Goal: Information Seeking & Learning: Learn about a topic

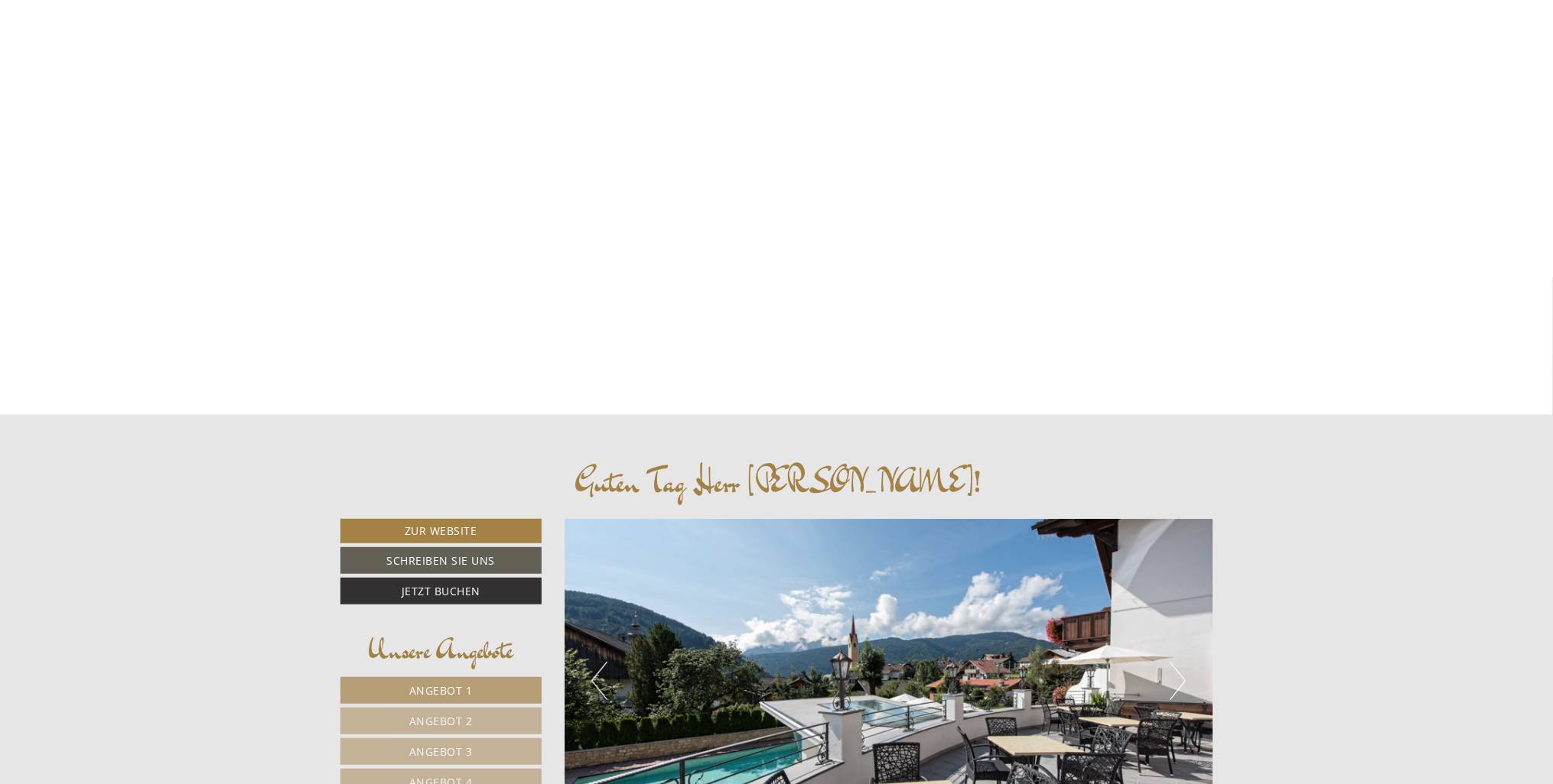
scroll to position [382, 0]
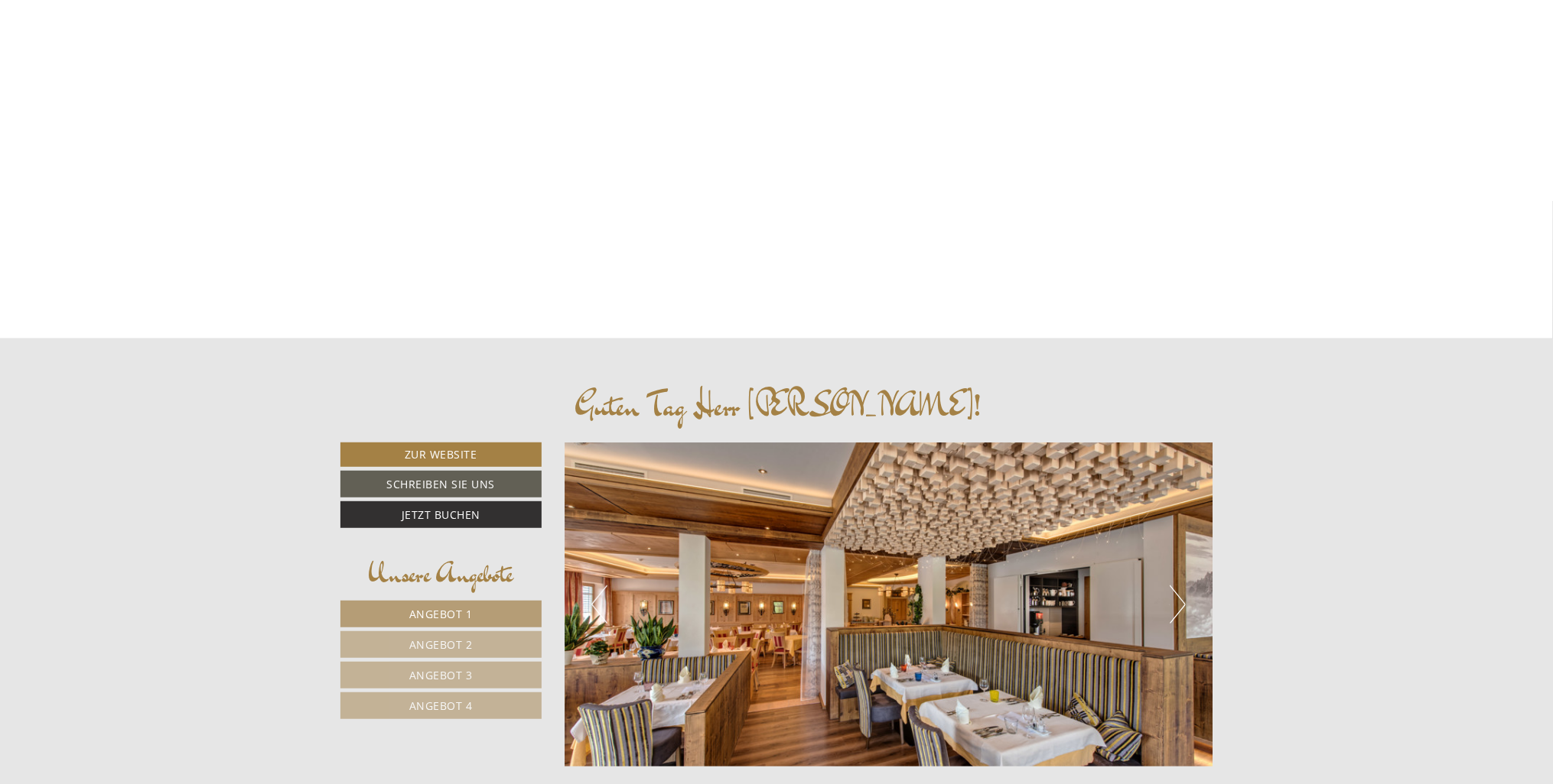
click at [453, 610] on span "Angebot 1" at bounding box center [441, 614] width 63 height 15
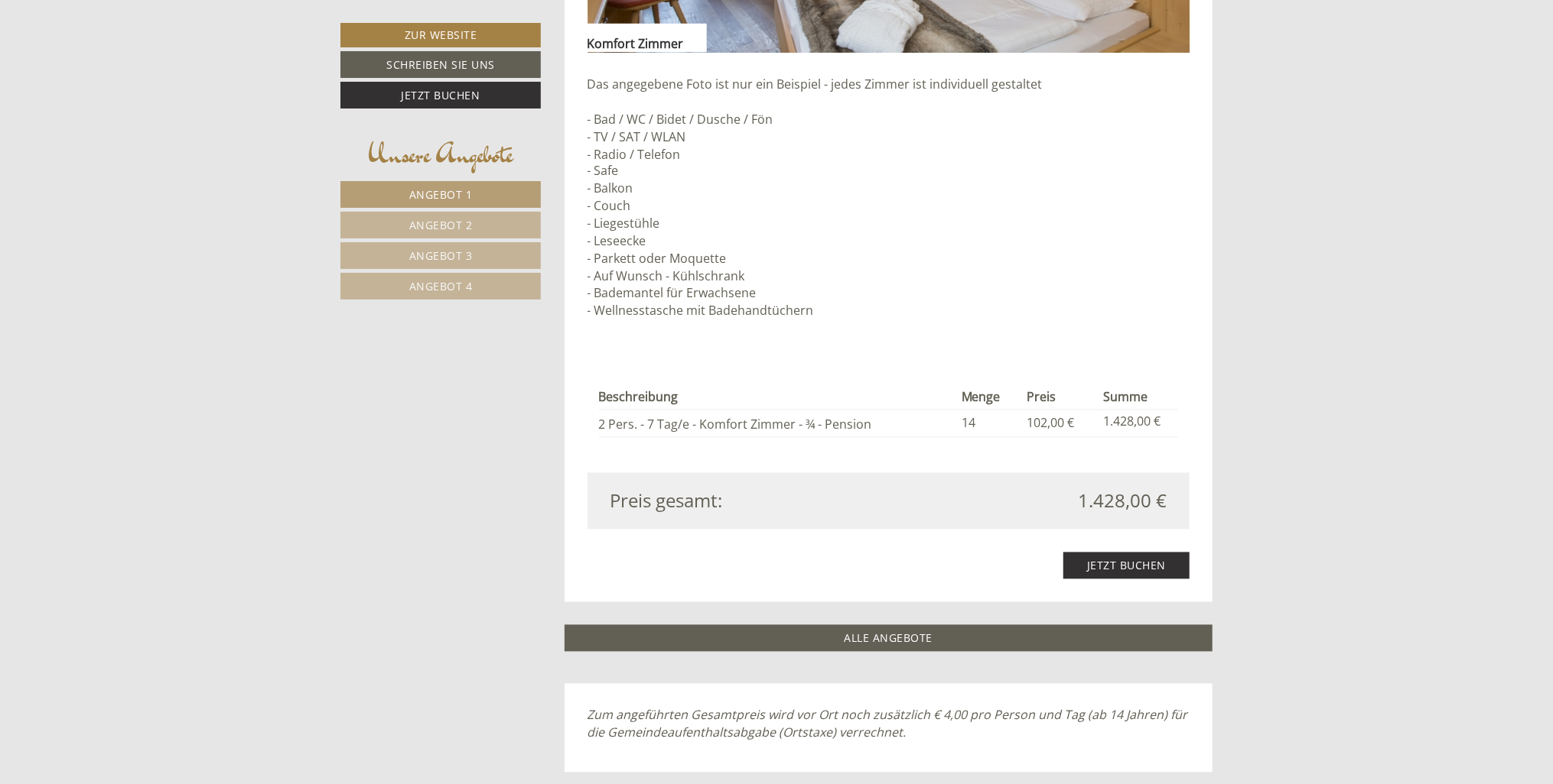
scroll to position [1978, 0]
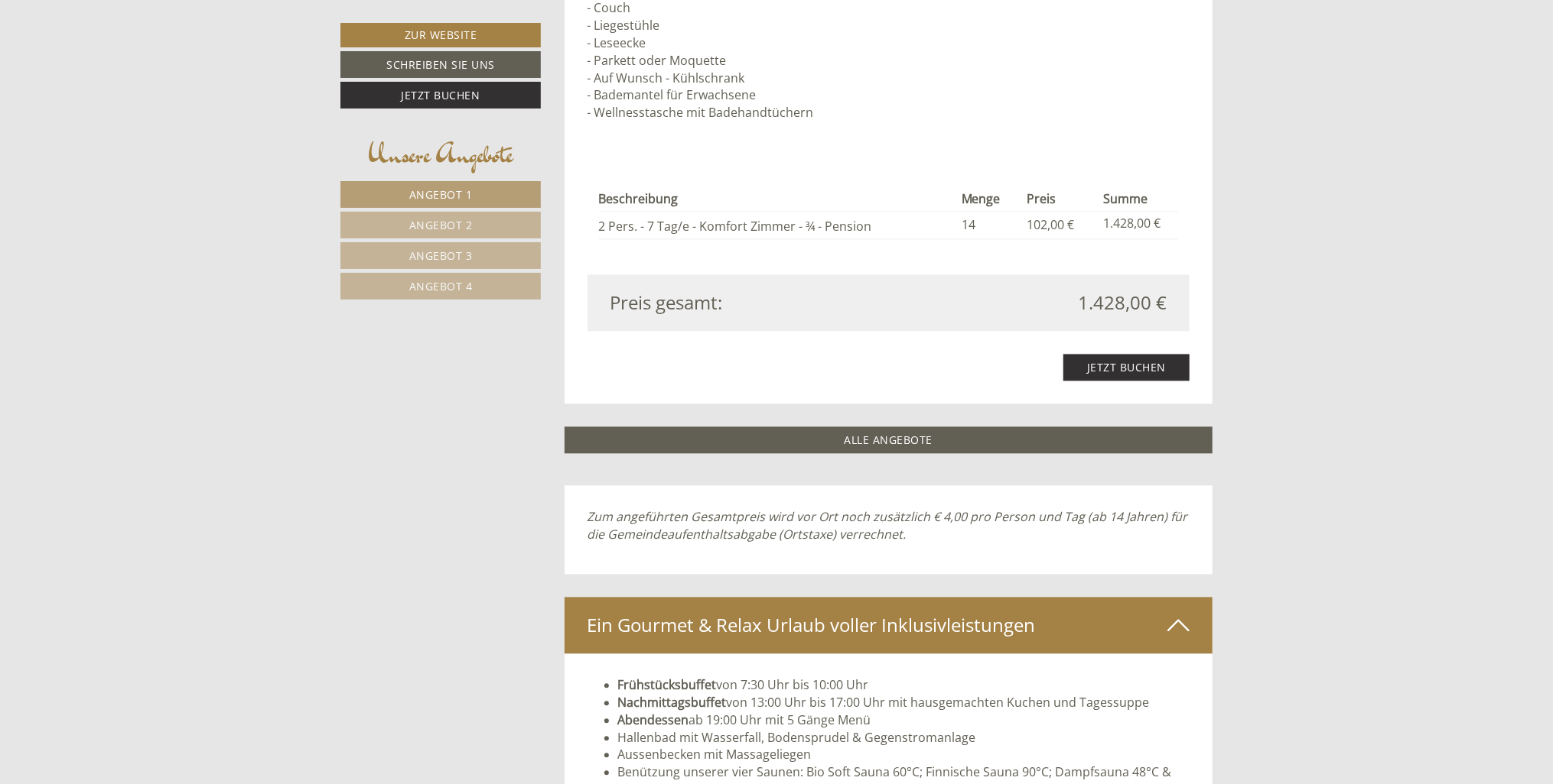
click at [419, 218] on span "Angebot 2" at bounding box center [441, 225] width 63 height 15
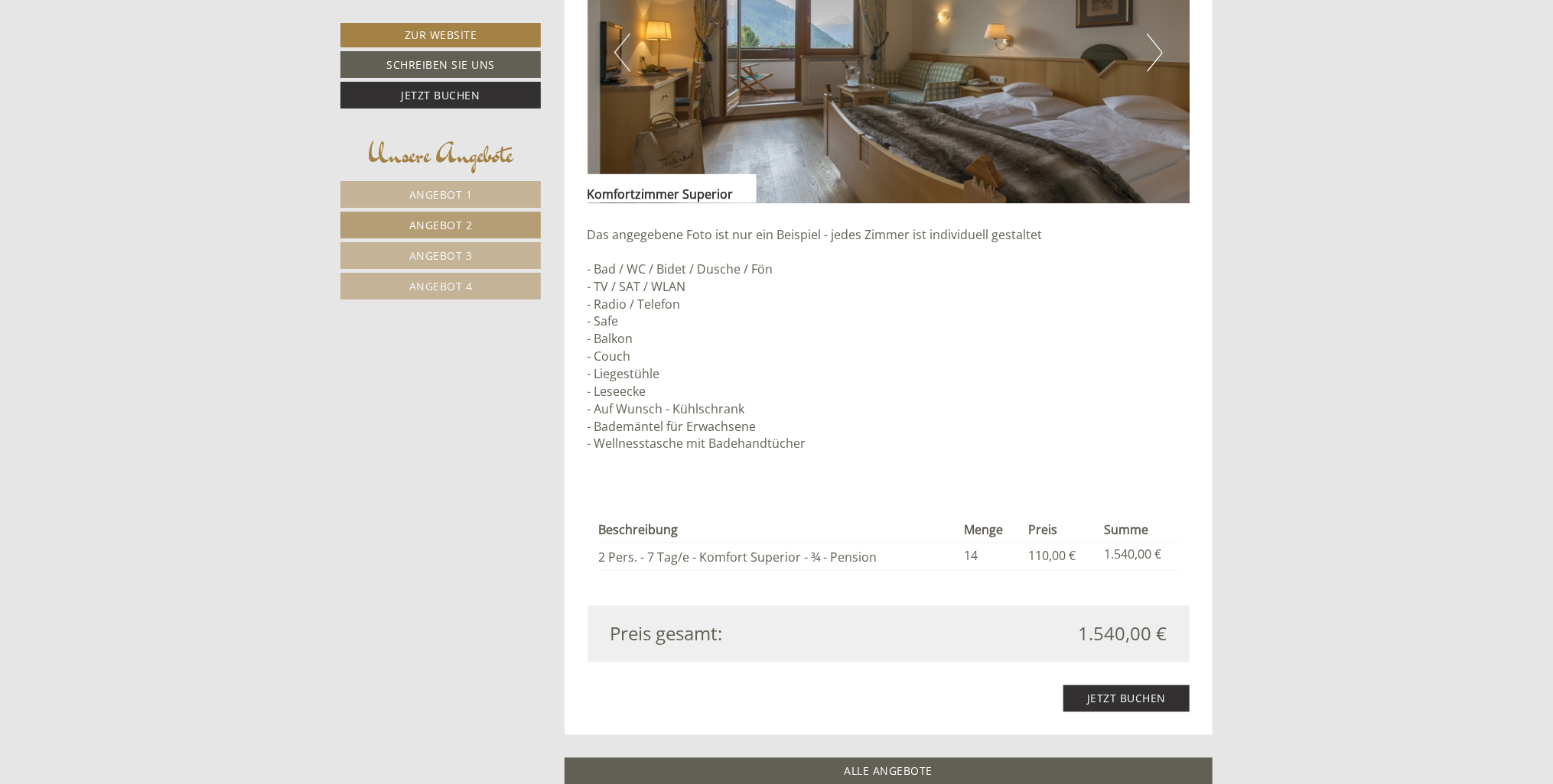
scroll to position [1749, 0]
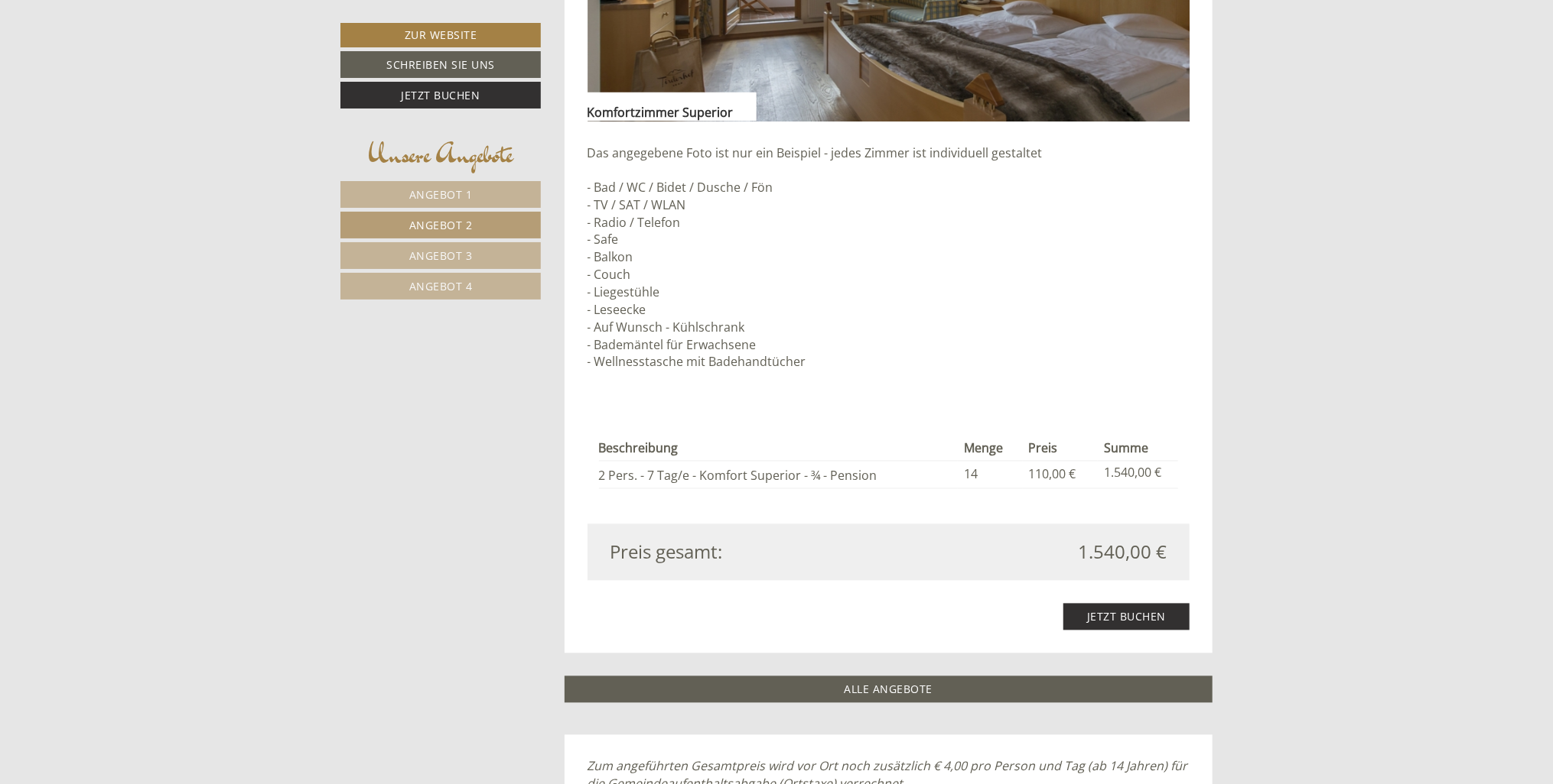
click at [440, 252] on span "Angebot 3" at bounding box center [441, 256] width 63 height 15
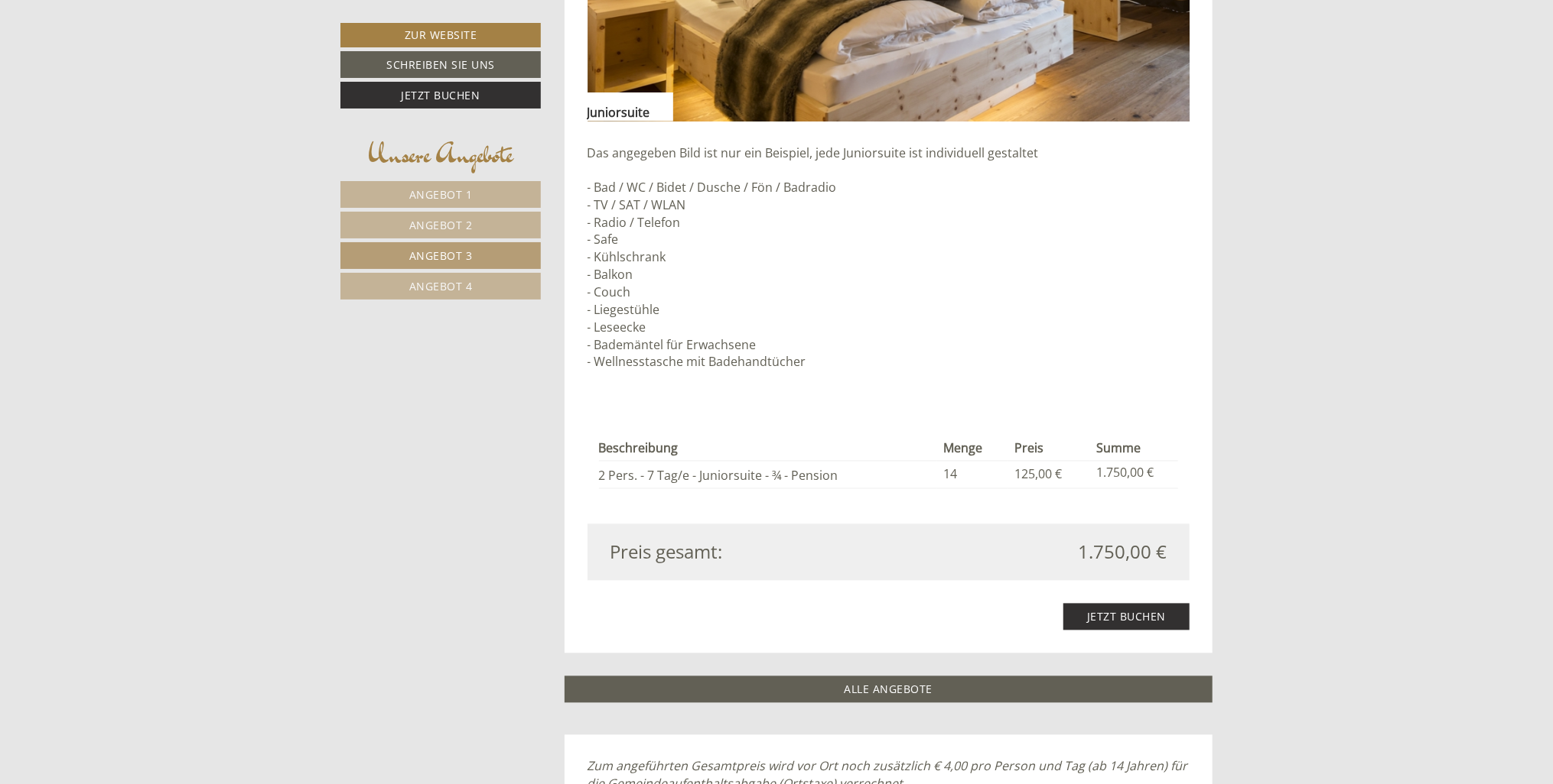
click at [471, 279] on link "Angebot 4" at bounding box center [441, 286] width 200 height 27
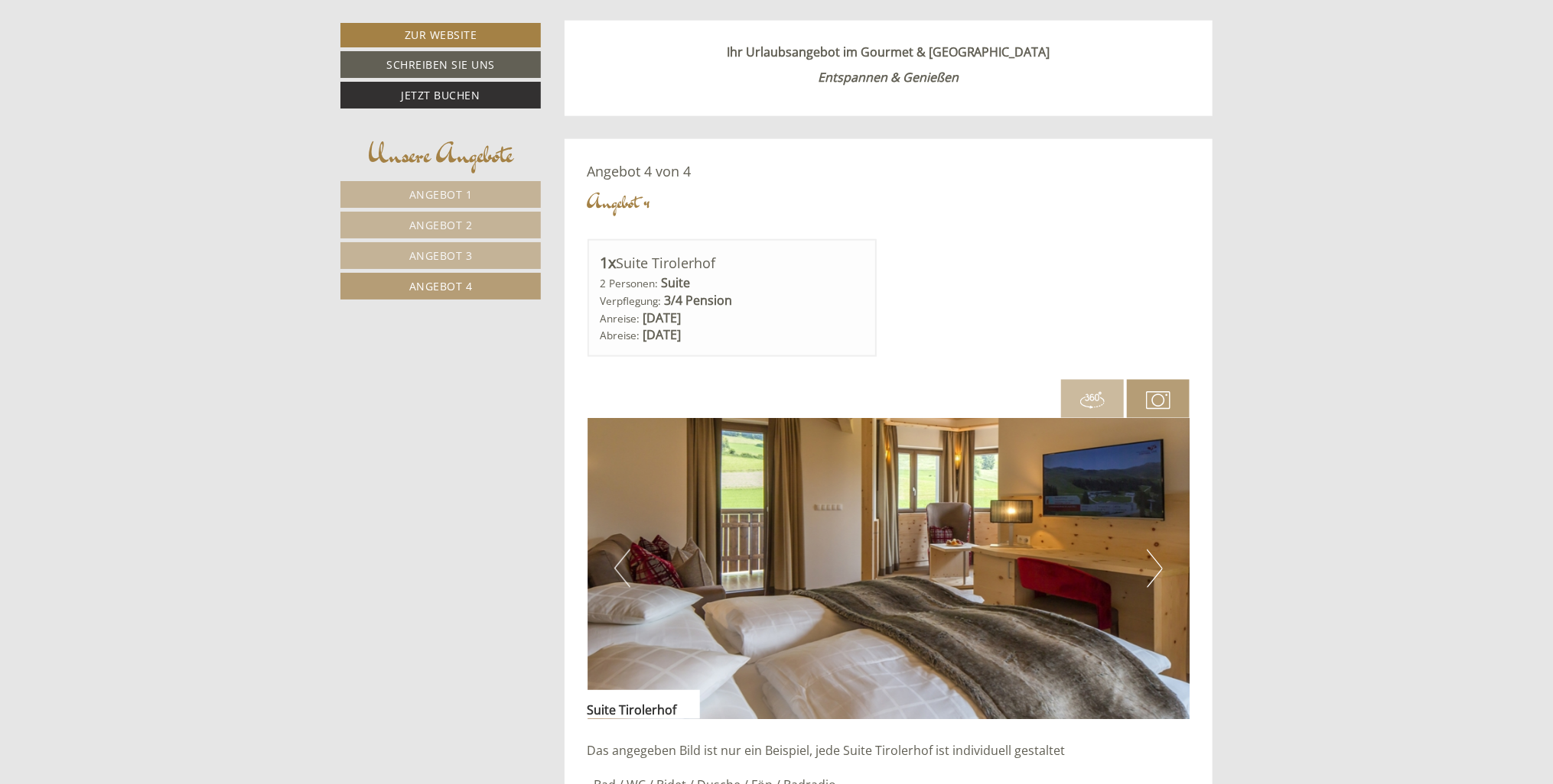
scroll to position [1137, 0]
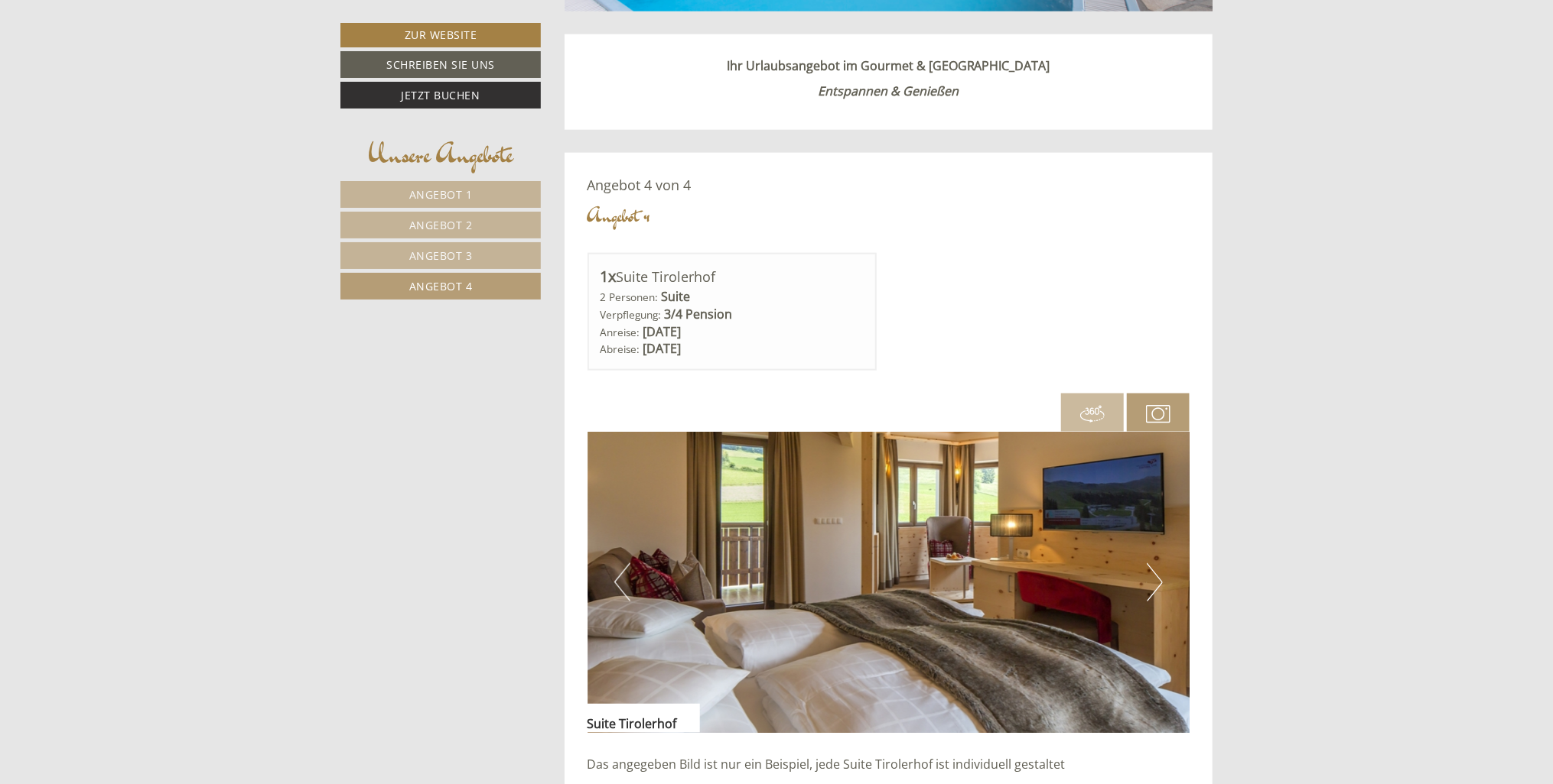
drag, startPoint x: 469, startPoint y: 220, endPoint x: 469, endPoint y: 246, distance: 26.0
click at [468, 220] on span "Angebot 2" at bounding box center [441, 225] width 63 height 15
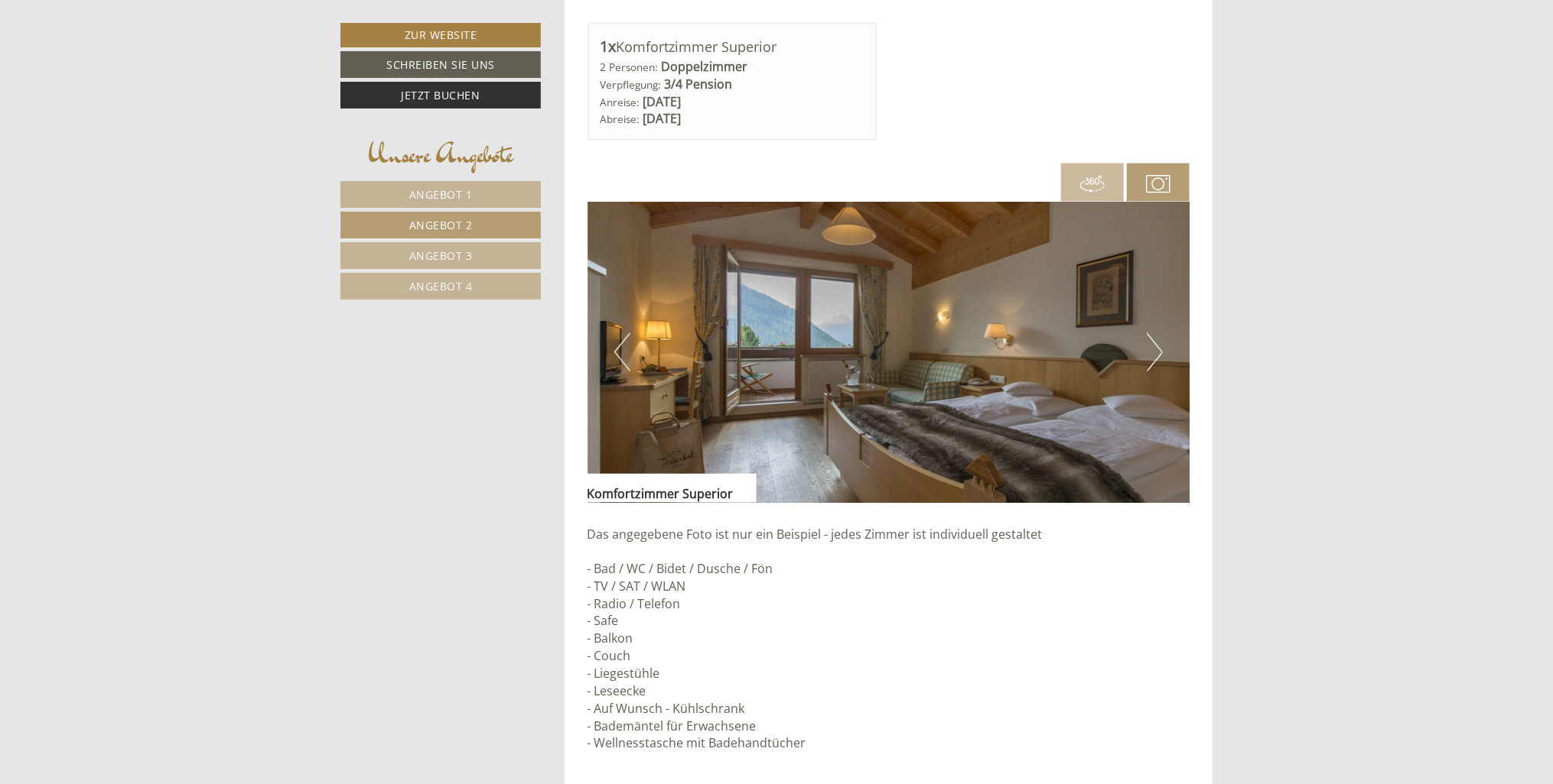
scroll to position [1367, 0]
click at [1169, 352] on img at bounding box center [889, 353] width 602 height 301
click at [1156, 350] on button "Next" at bounding box center [1153, 353] width 16 height 39
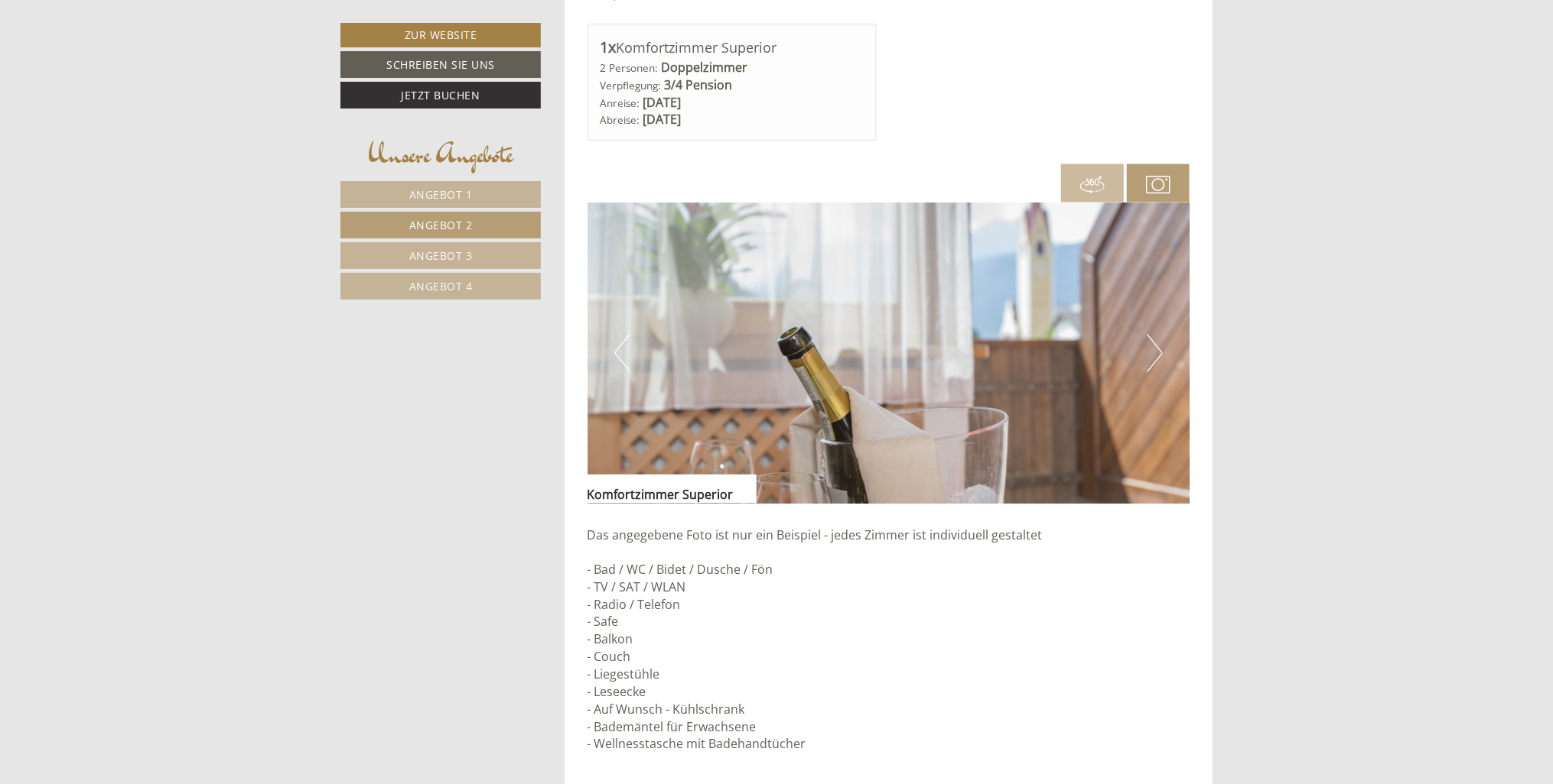
click at [1156, 350] on button "Next" at bounding box center [1153, 353] width 16 height 39
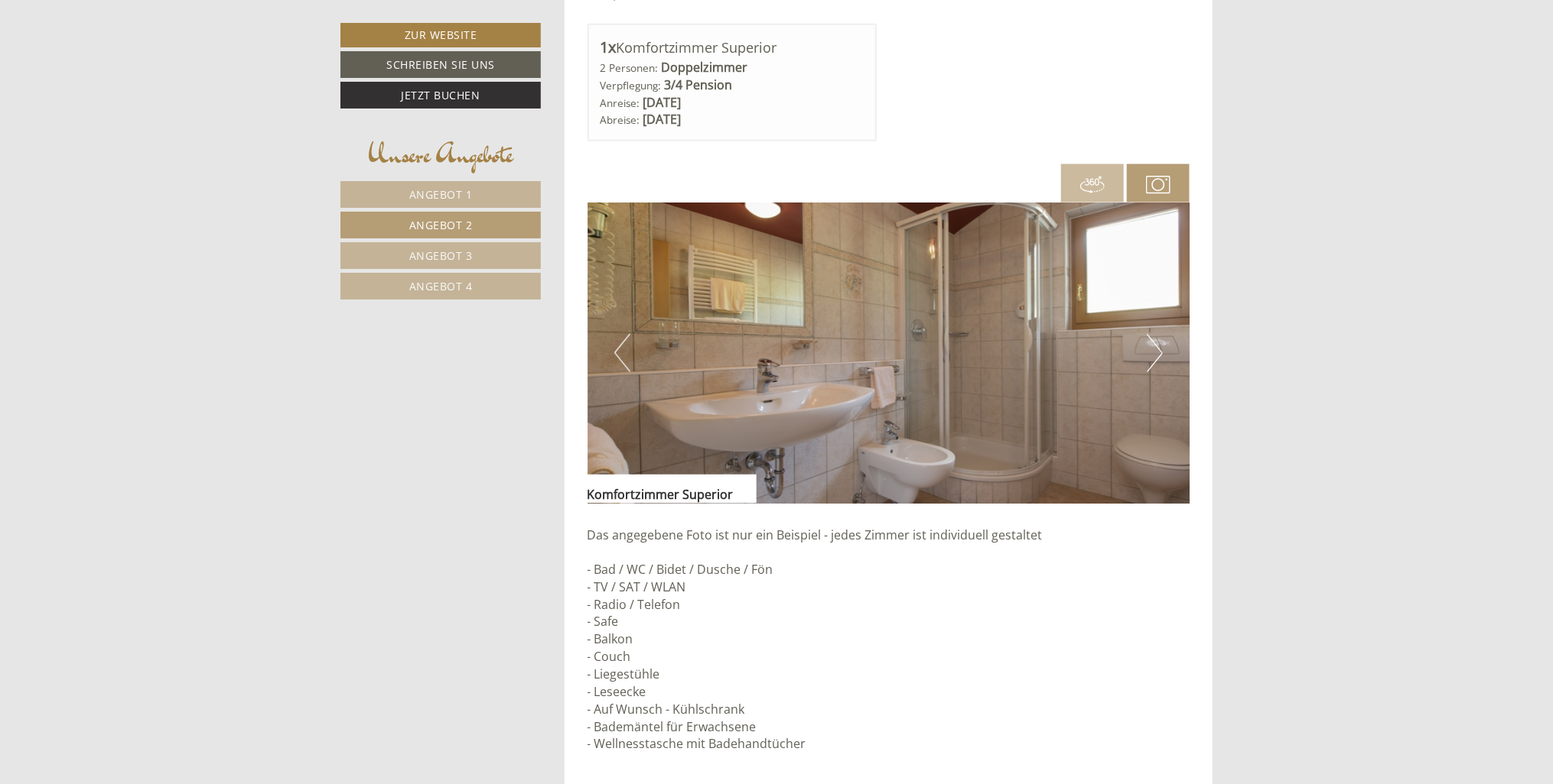
click at [494, 252] on link "Angebot 3" at bounding box center [441, 255] width 200 height 27
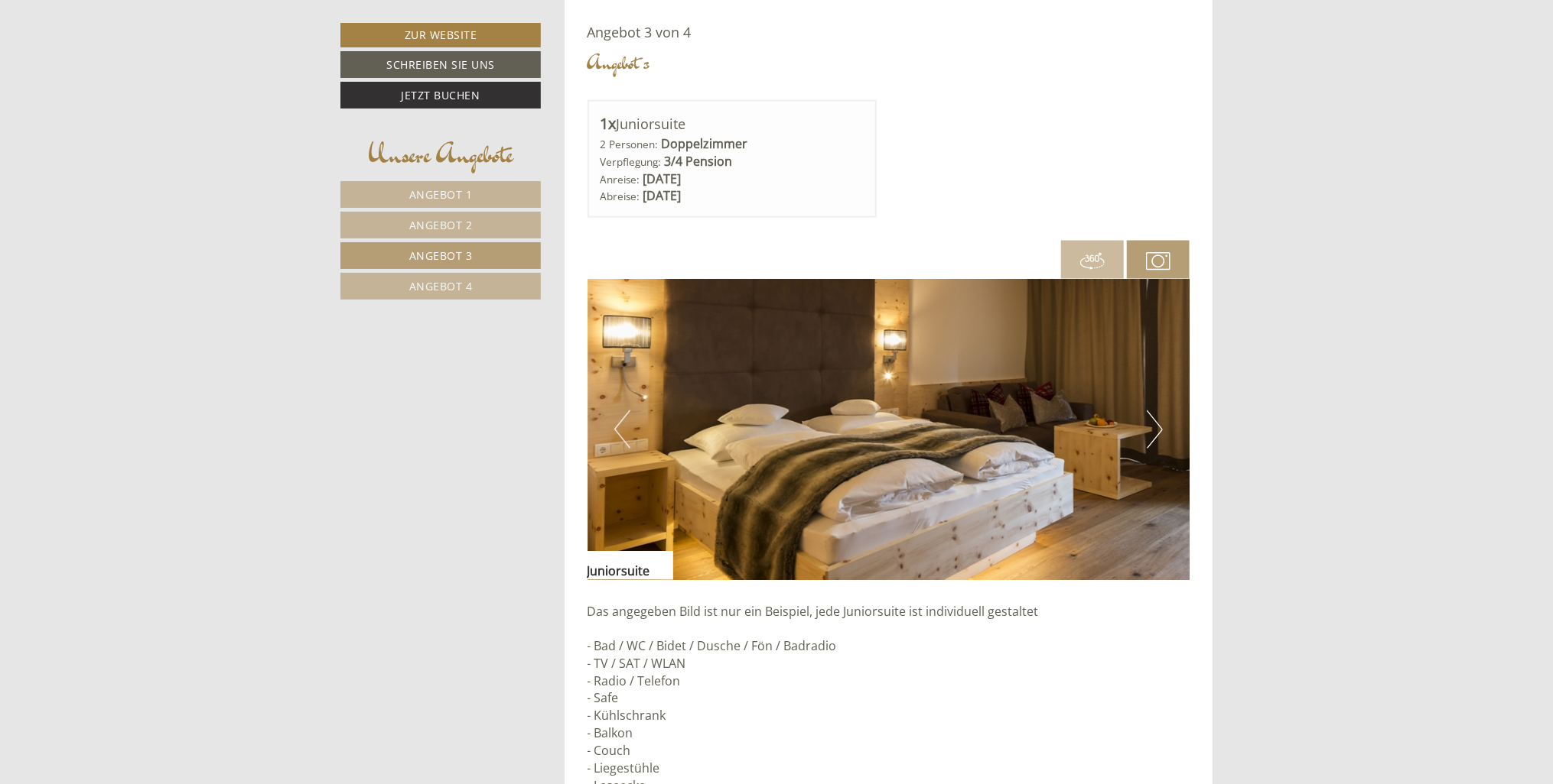
click at [1155, 418] on button "Next" at bounding box center [1153, 430] width 16 height 39
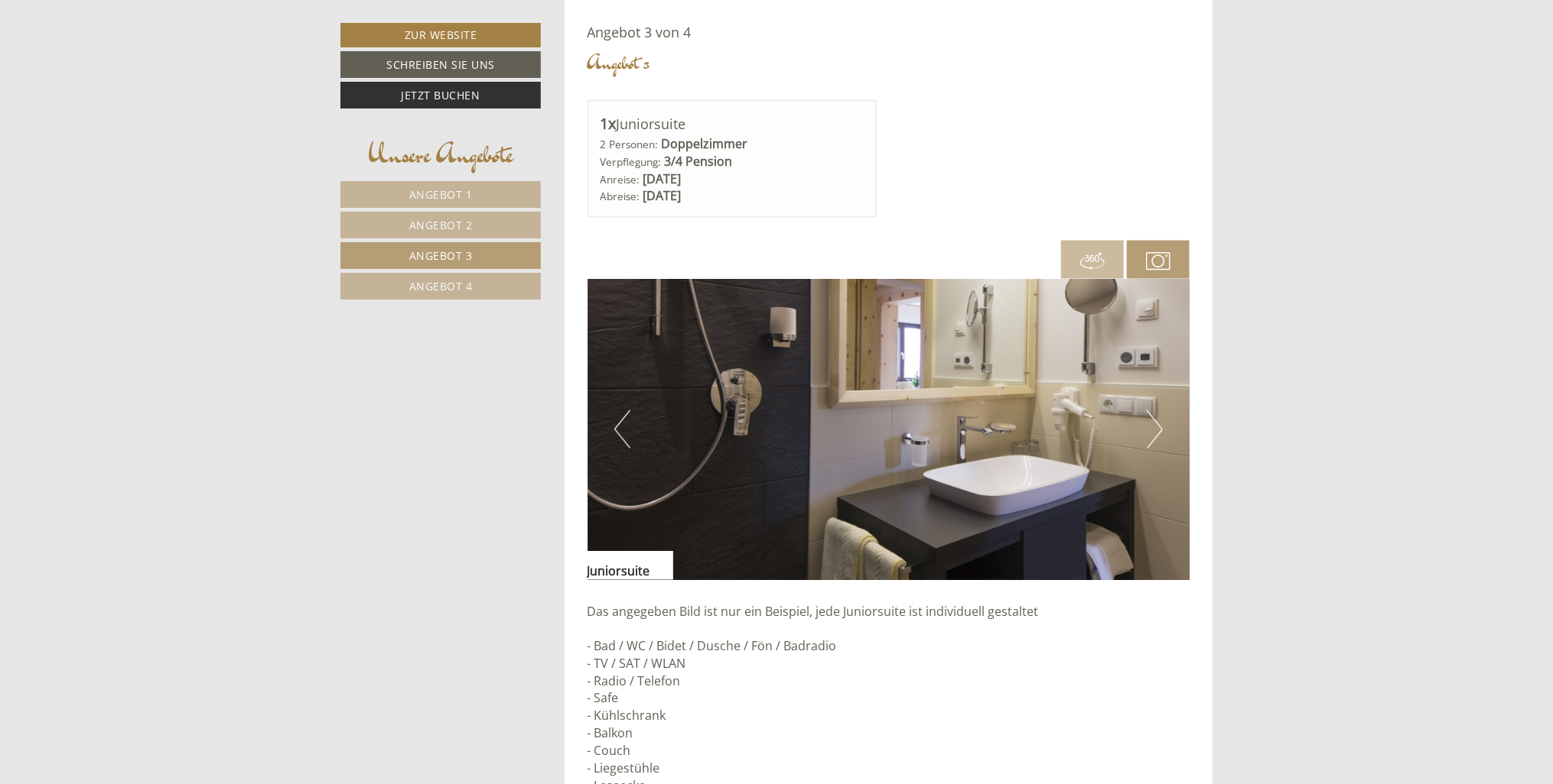
click at [1155, 418] on button "Next" at bounding box center [1153, 430] width 16 height 39
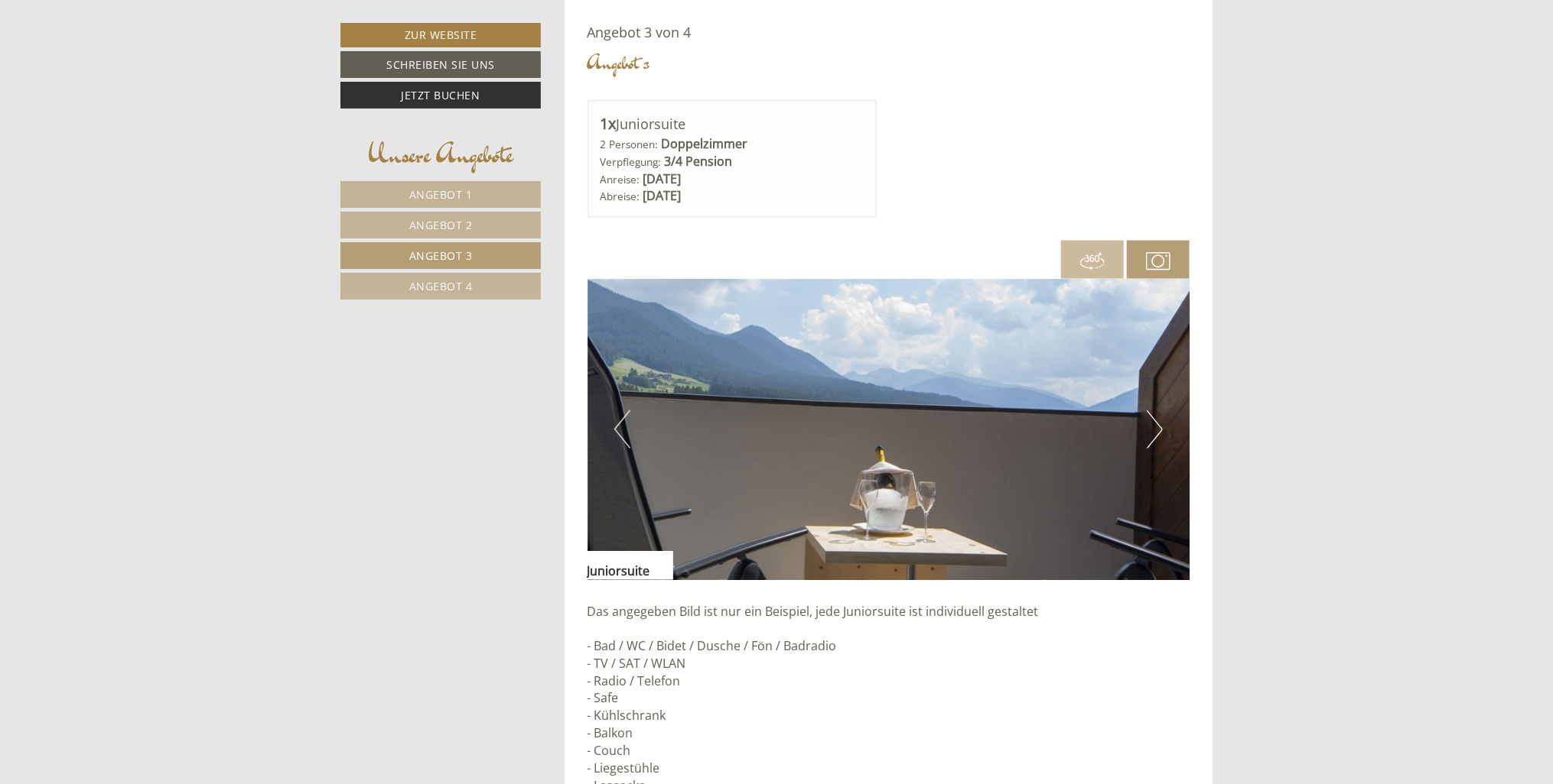
click at [1155, 418] on button "Next" at bounding box center [1153, 430] width 16 height 39
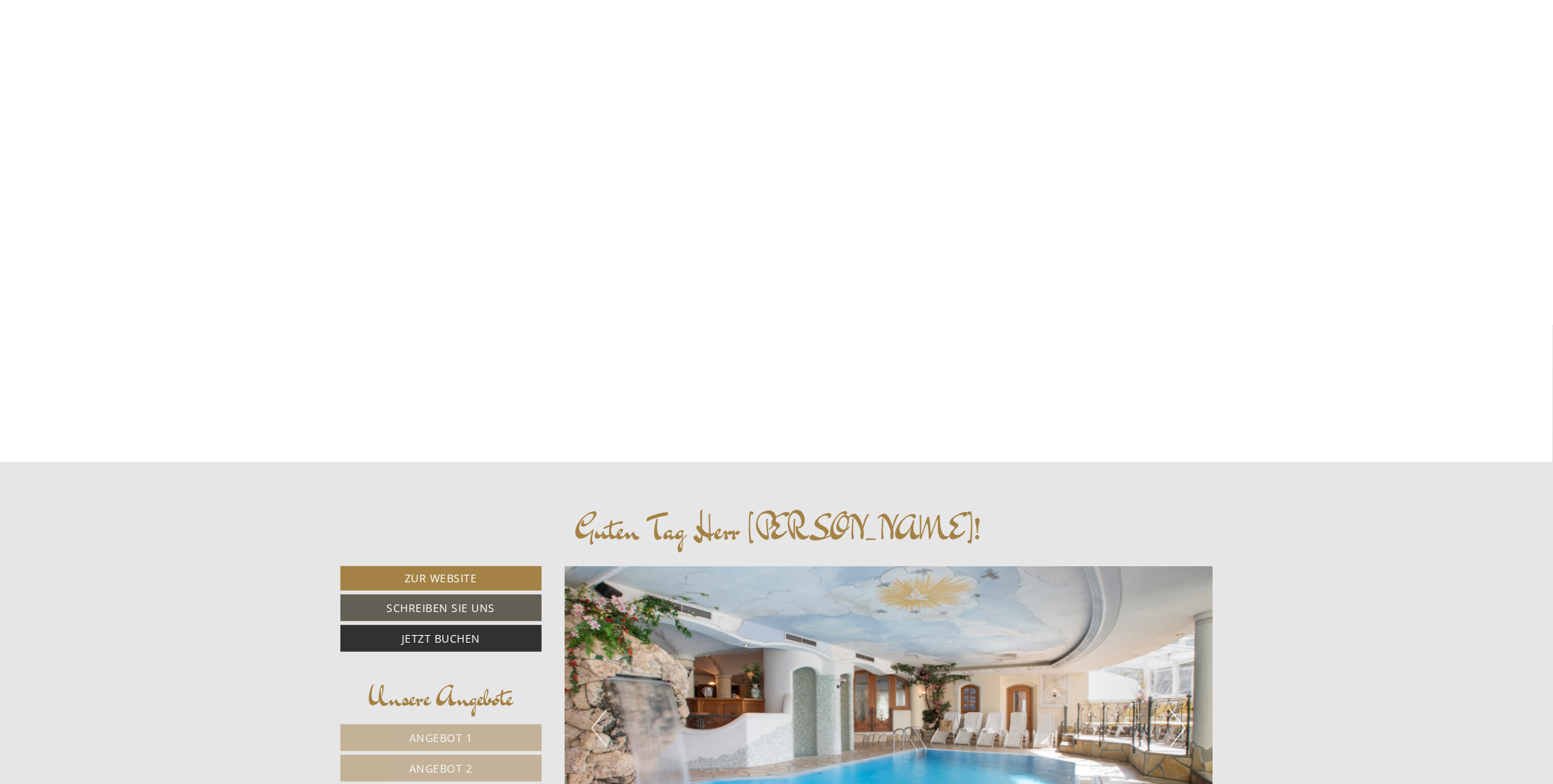
scroll to position [306, 0]
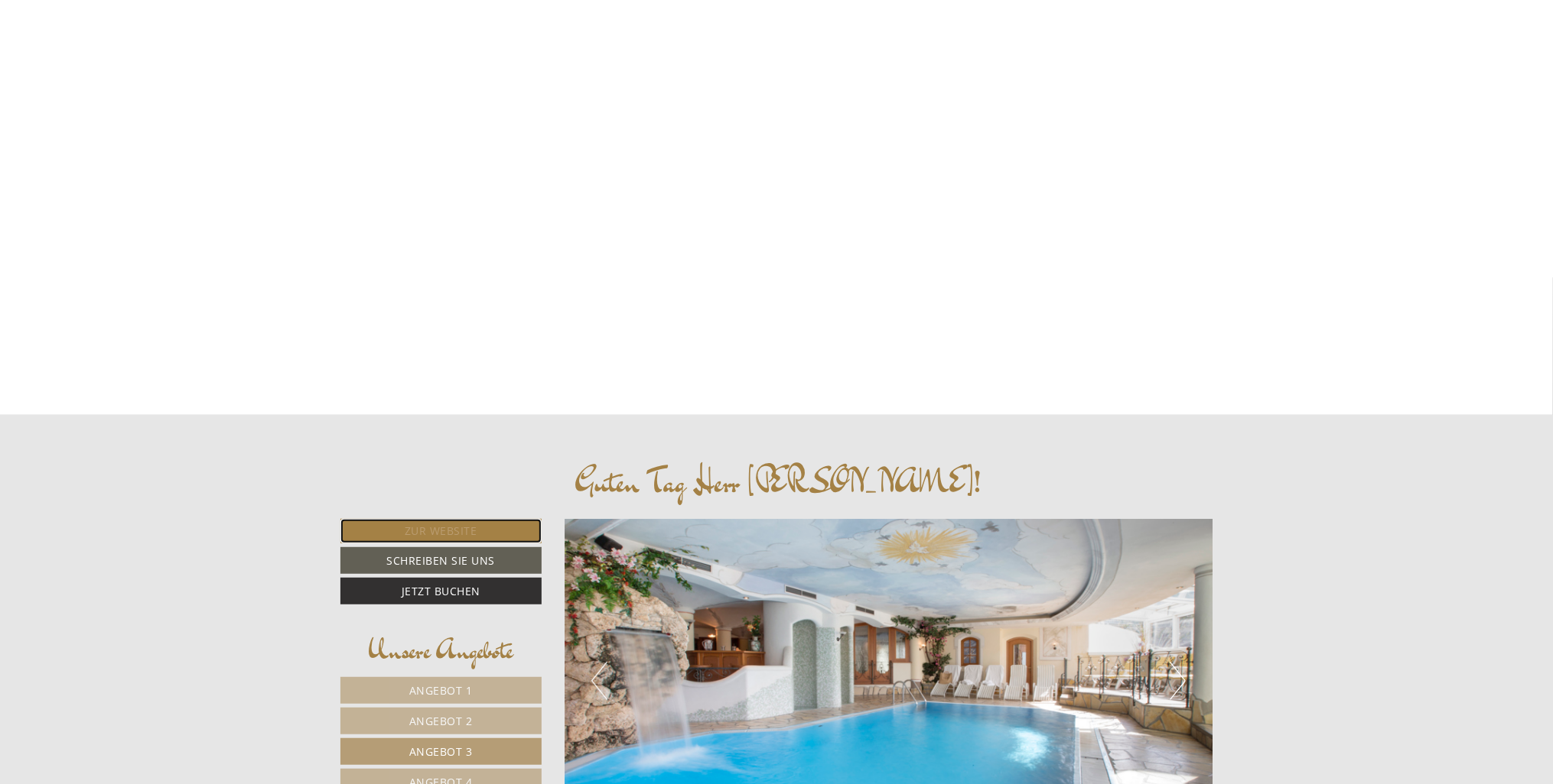
click at [443, 530] on link "Zur Website" at bounding box center [441, 531] width 201 height 25
